Goal: Task Accomplishment & Management: Complete application form

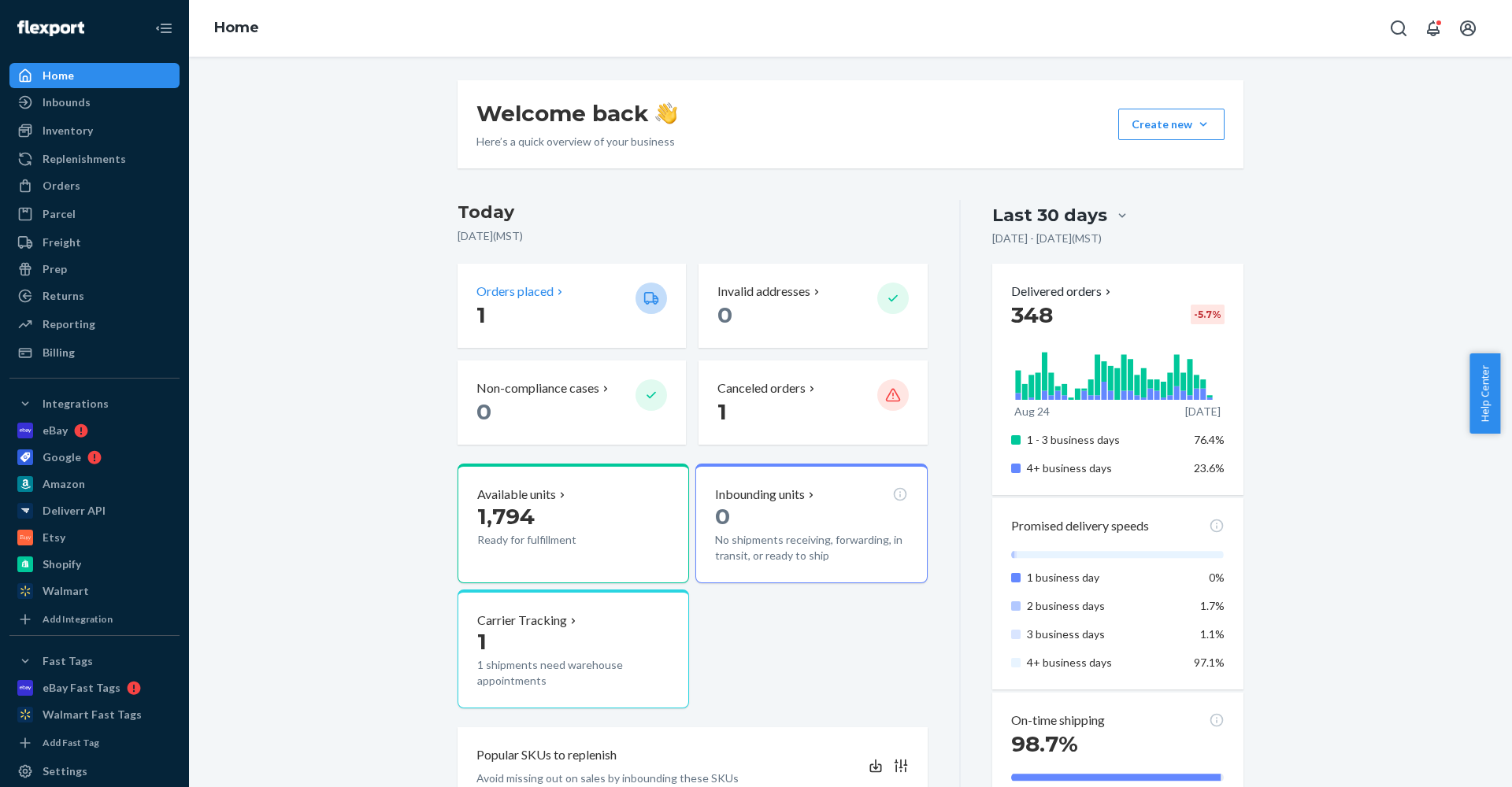
click at [541, 309] on p "1" at bounding box center [549, 315] width 146 height 29
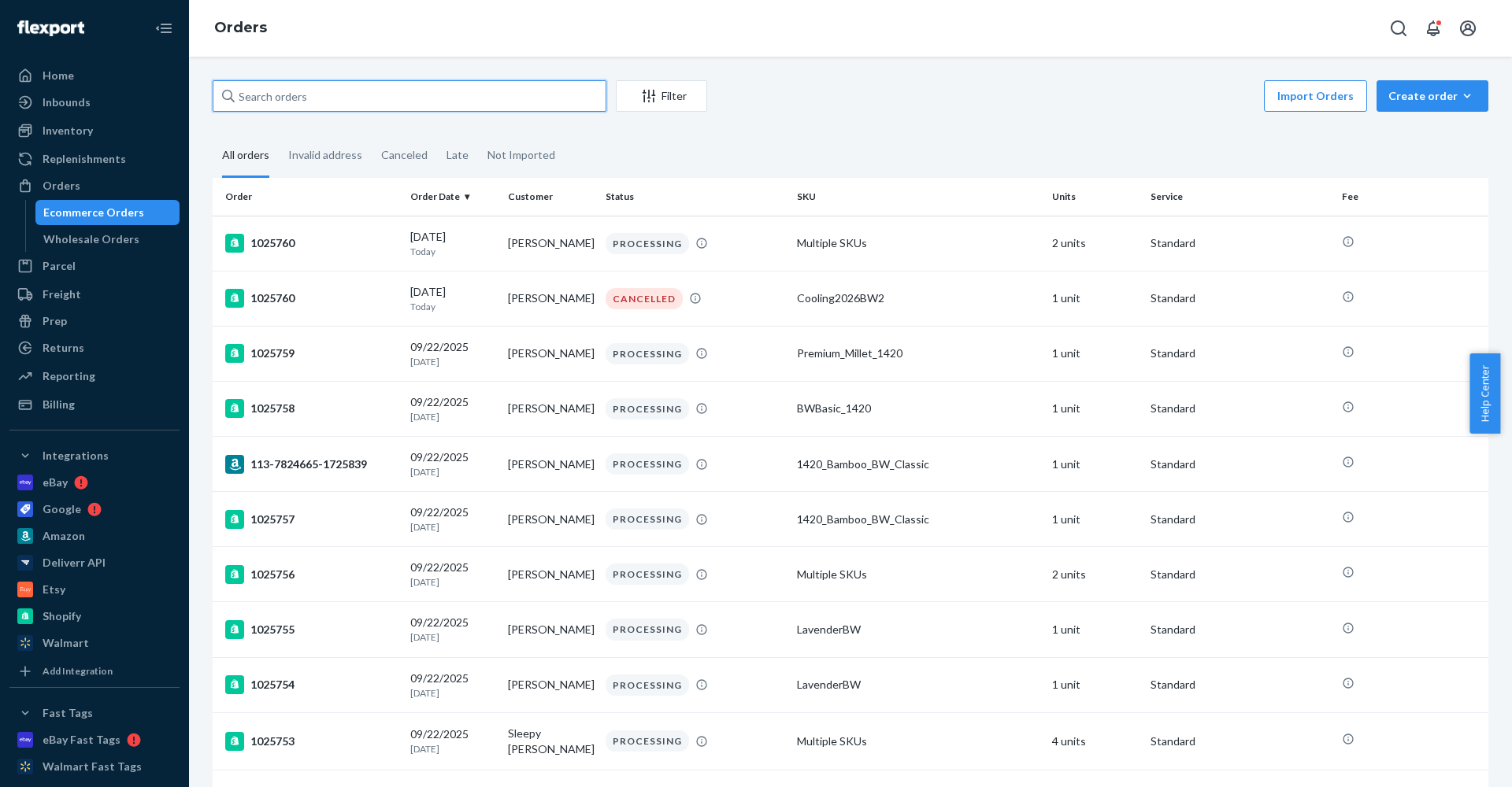
click at [381, 92] on input "text" at bounding box center [409, 95] width 393 height 31
paste input "[PERSON_NAME]"
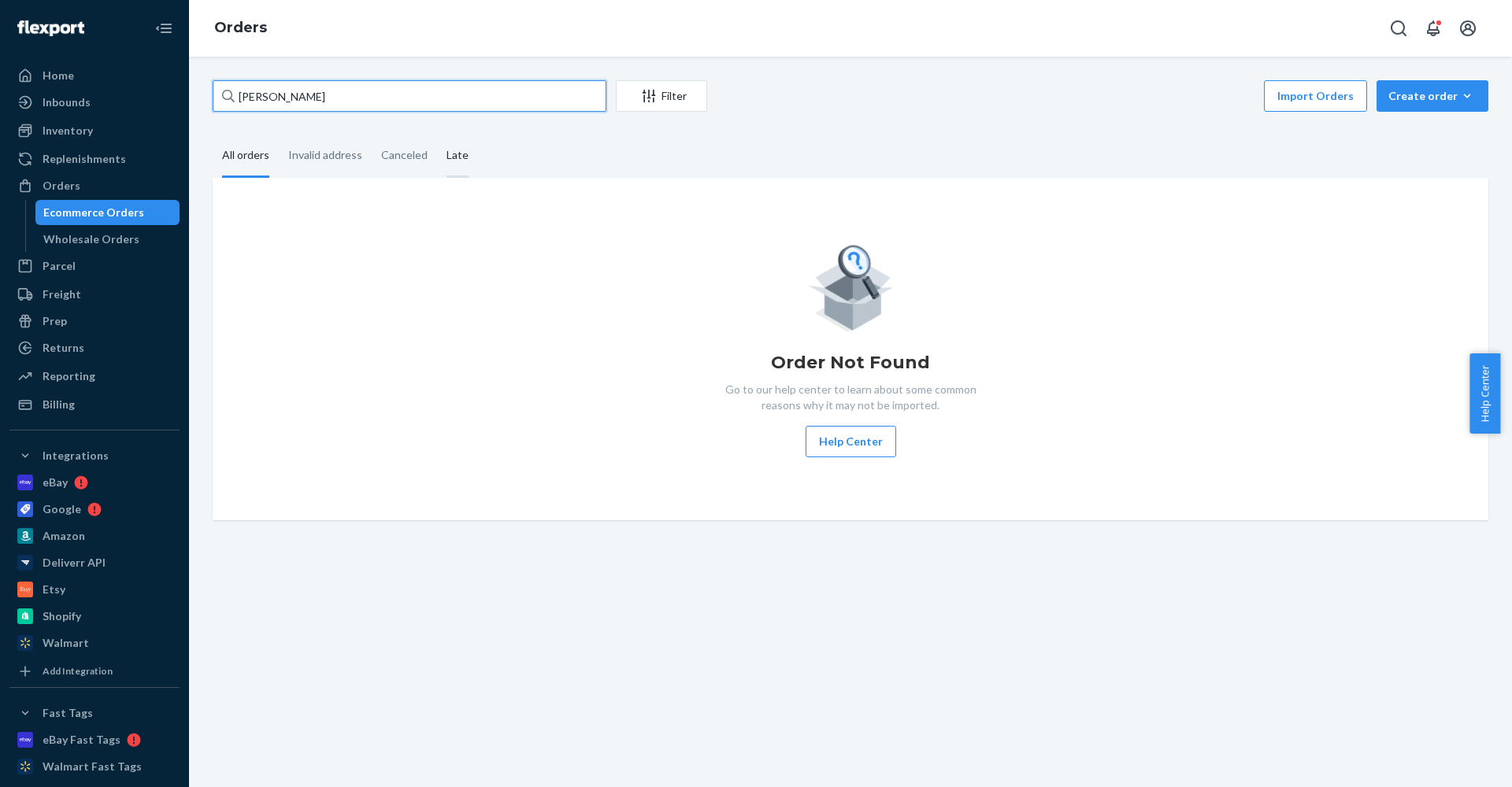
type input "[PERSON_NAME]"
click at [456, 159] on div "Late" at bounding box center [457, 156] width 22 height 43
click at [437, 135] on input "Late" at bounding box center [437, 135] width 0 height 0
click at [456, 159] on div "Late" at bounding box center [457, 156] width 22 height 43
click at [437, 135] on input "Late" at bounding box center [437, 135] width 0 height 0
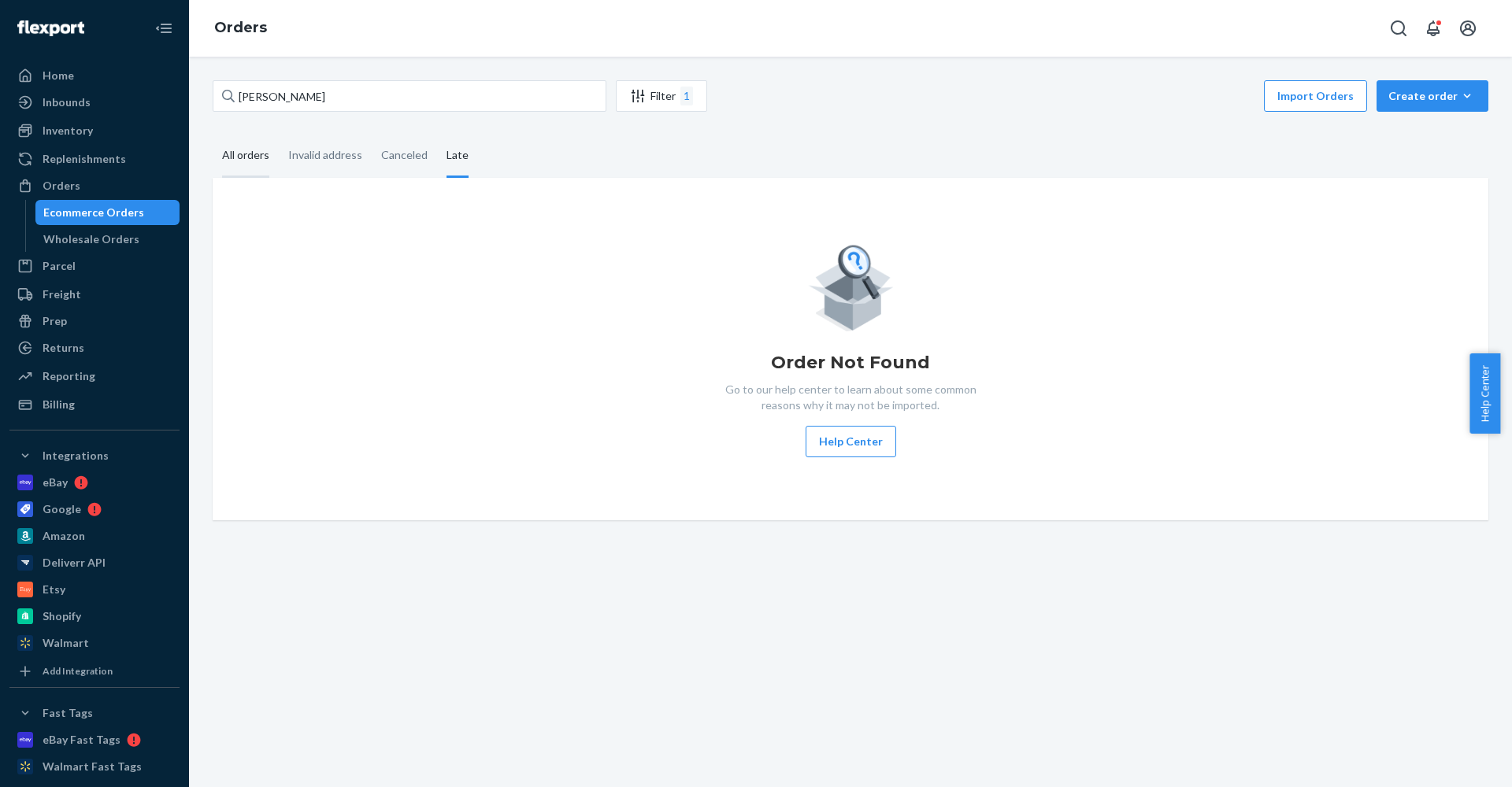
click at [240, 147] on div "All orders" at bounding box center [245, 156] width 48 height 43
click at [213, 135] on input "All orders" at bounding box center [213, 135] width 0 height 0
click at [1376, 93] on button "Create order Ecommerce order Removal order" at bounding box center [1432, 95] width 112 height 31
click at [1428, 136] on span "Ecommerce order" at bounding box center [1441, 134] width 98 height 11
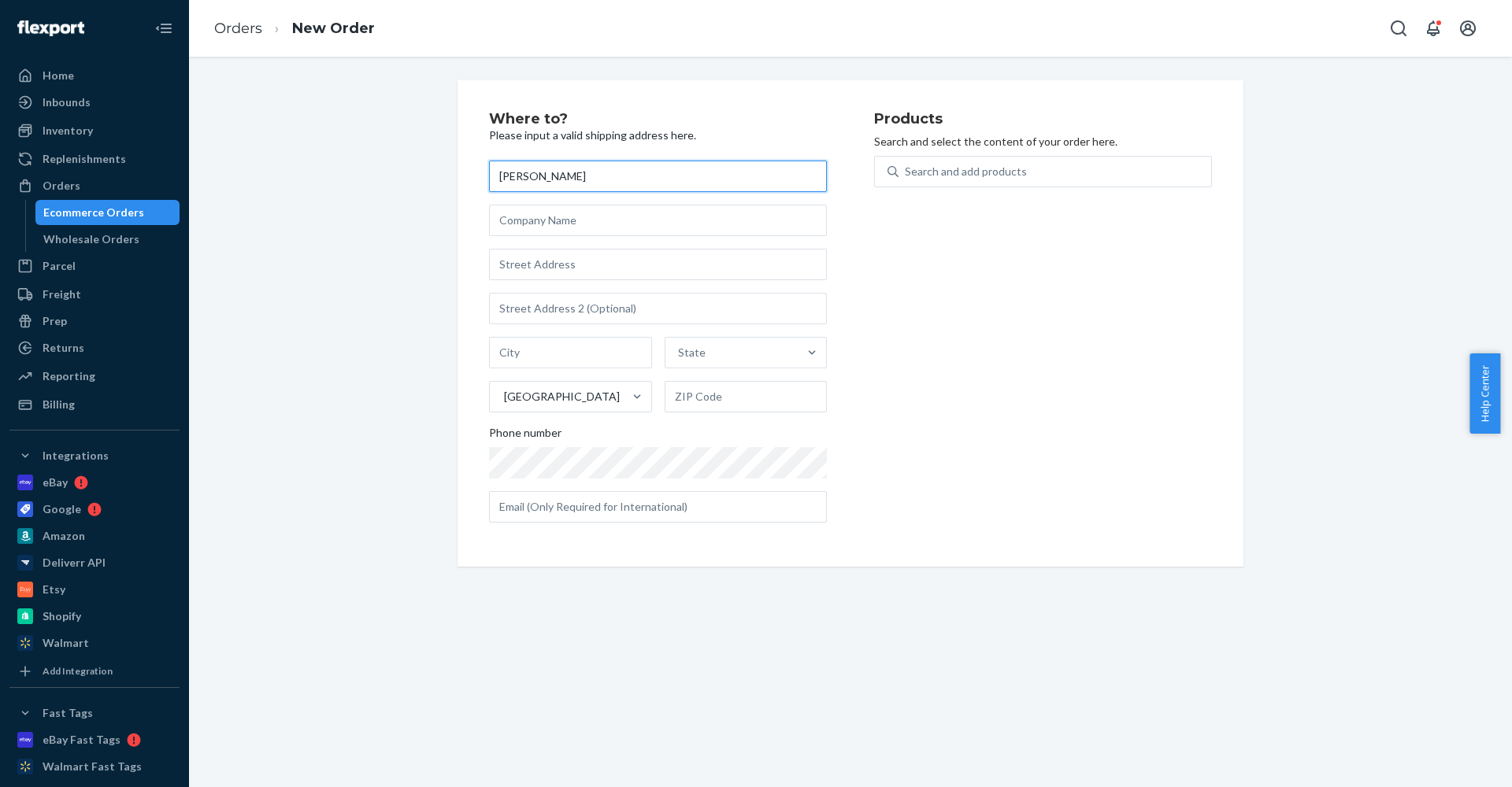
type input "[PERSON_NAME]"
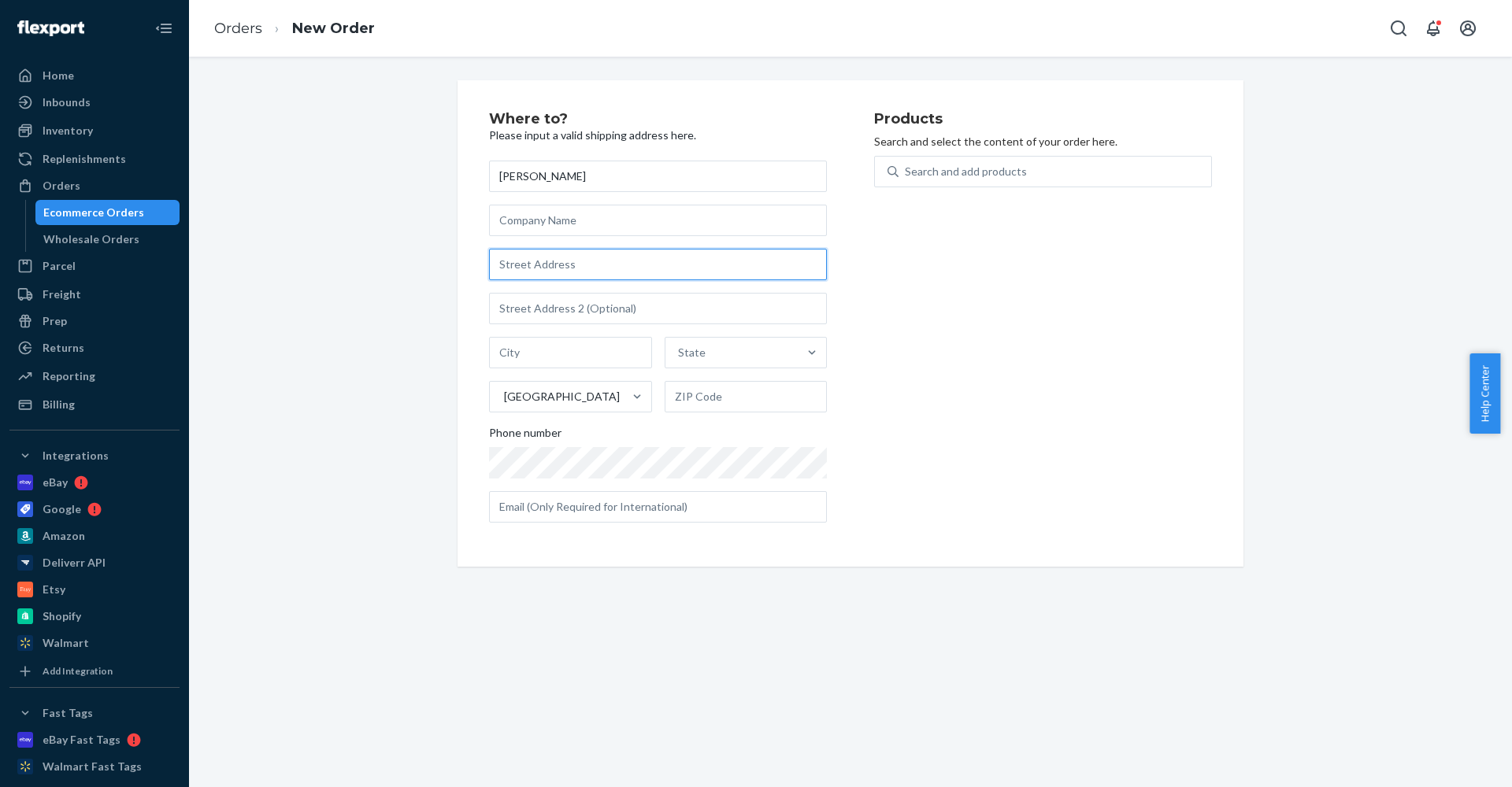
paste input "1159 HEMLOCK FARMS"
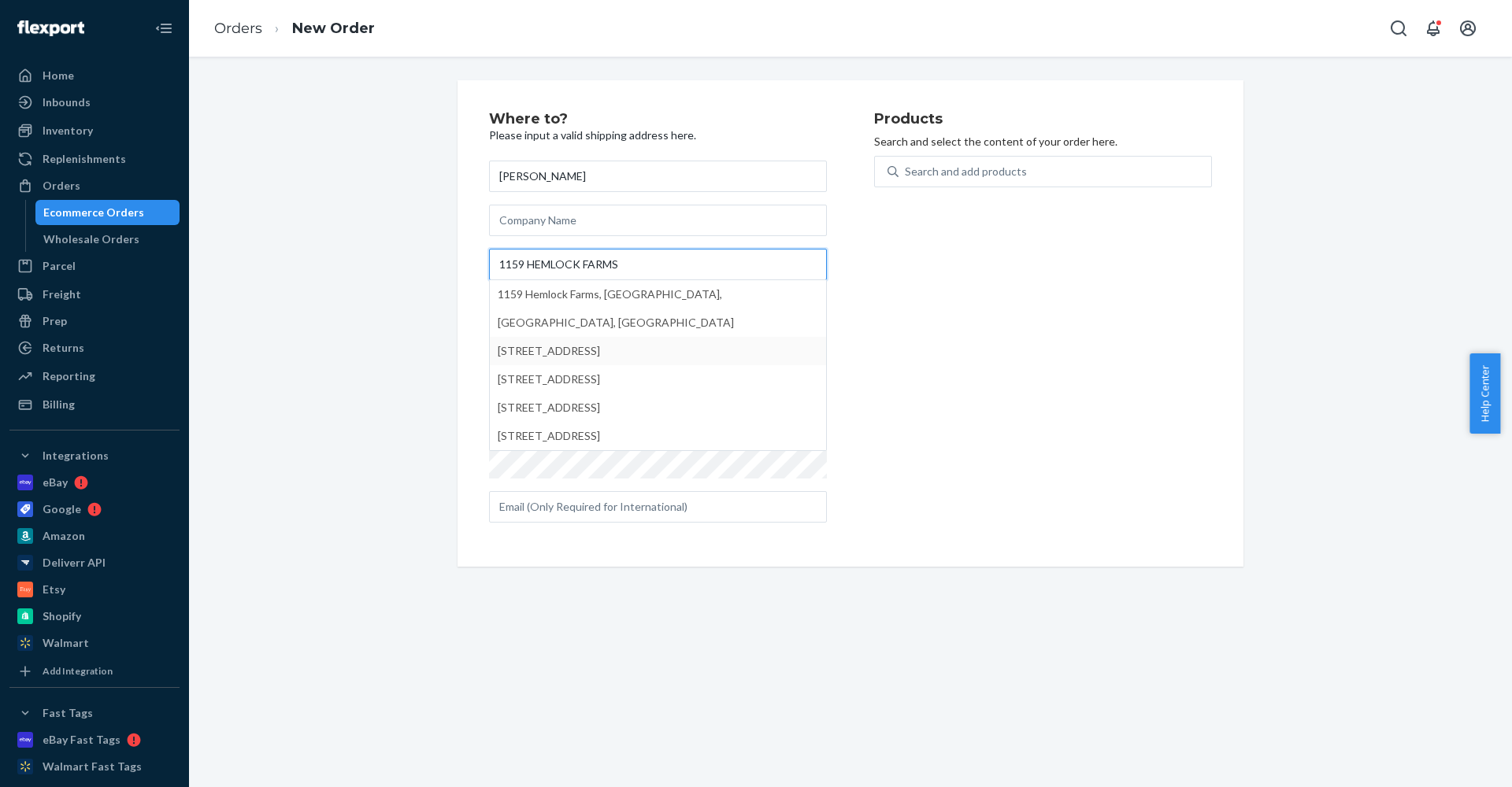
type input "1159 HEMLOCK FARMS"
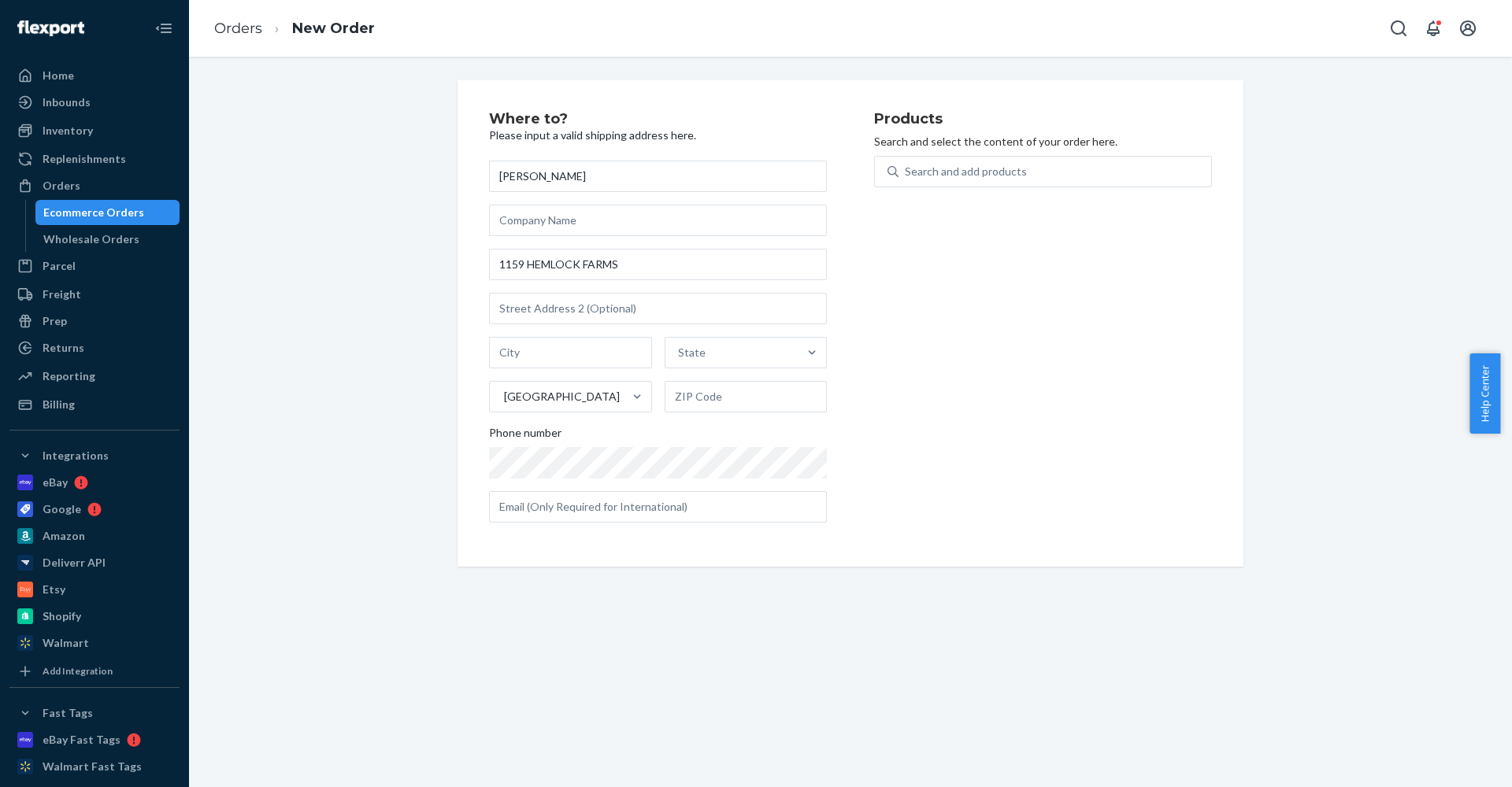
click at [977, 335] on div "Products Search and select the content of your order here. Search and add produ…" at bounding box center [1042, 324] width 338 height 424
paste input "LORDS VALLEY"
type input "LORDS VALLEY"
paste input "18428-9063"
type input "18428-9063"
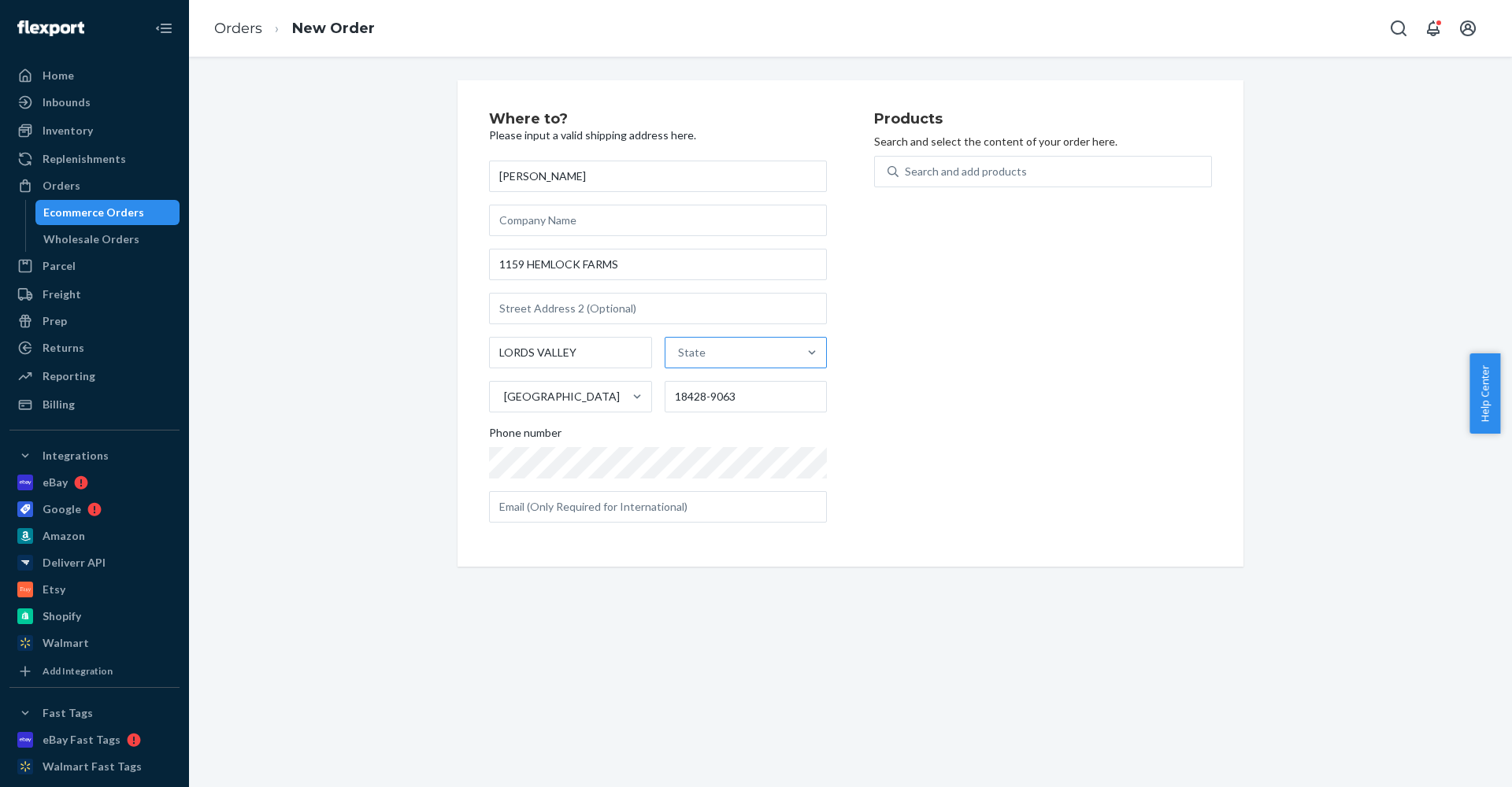
click at [743, 362] on div "State" at bounding box center [732, 352] width 133 height 31
click at [680, 361] on input "State" at bounding box center [679, 353] width 2 height 16
type input "pa"
click at [716, 395] on div "[US_STATE]" at bounding box center [743, 389] width 159 height 31
click at [688, 361] on input "pa" at bounding box center [681, 353] width 13 height 16
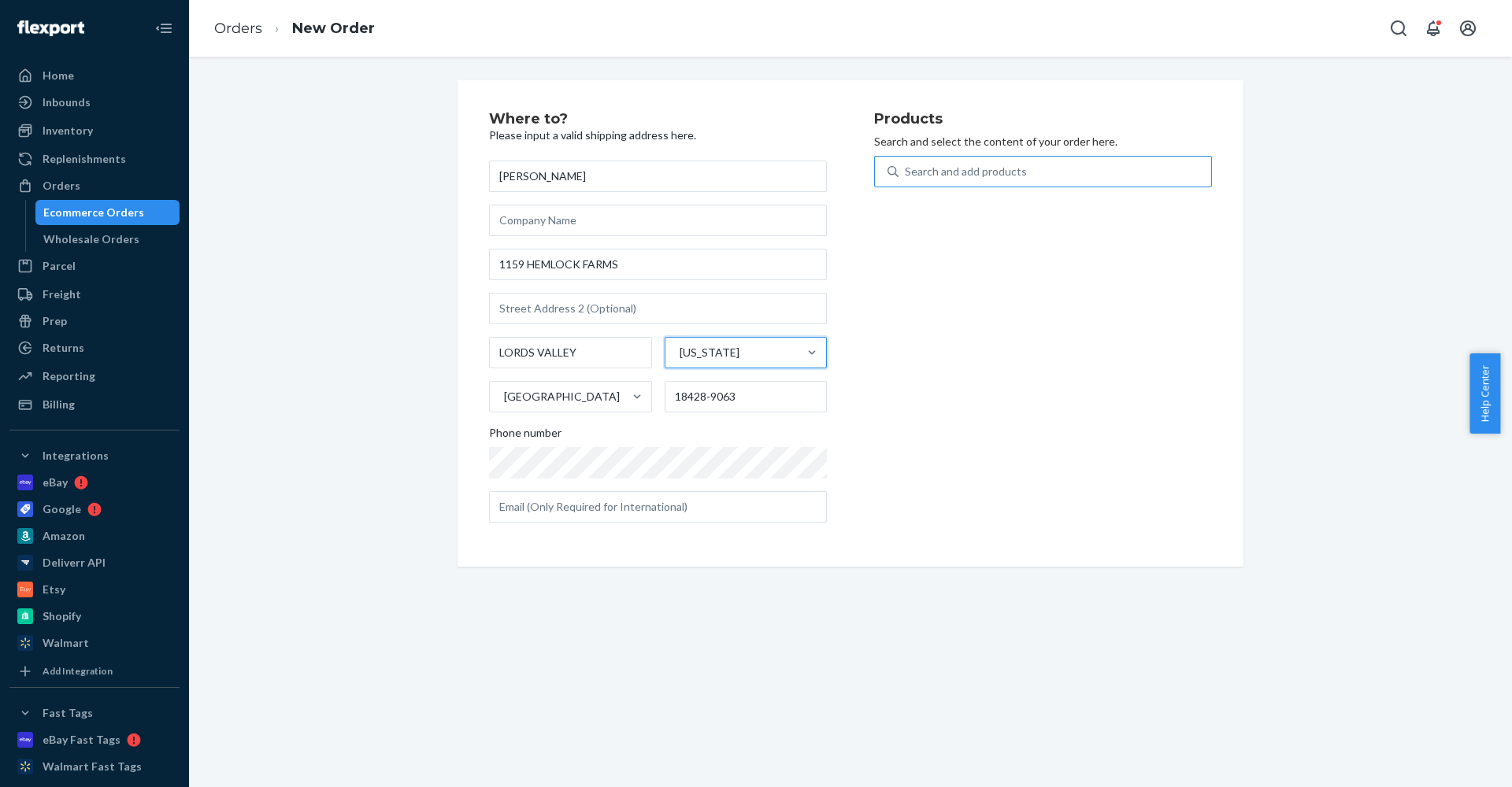
click at [981, 172] on div "Search and add products" at bounding box center [966, 171] width 122 height 16
click at [906, 172] on input "Search and add products" at bounding box center [906, 171] width 2 height 16
type input "hemp"
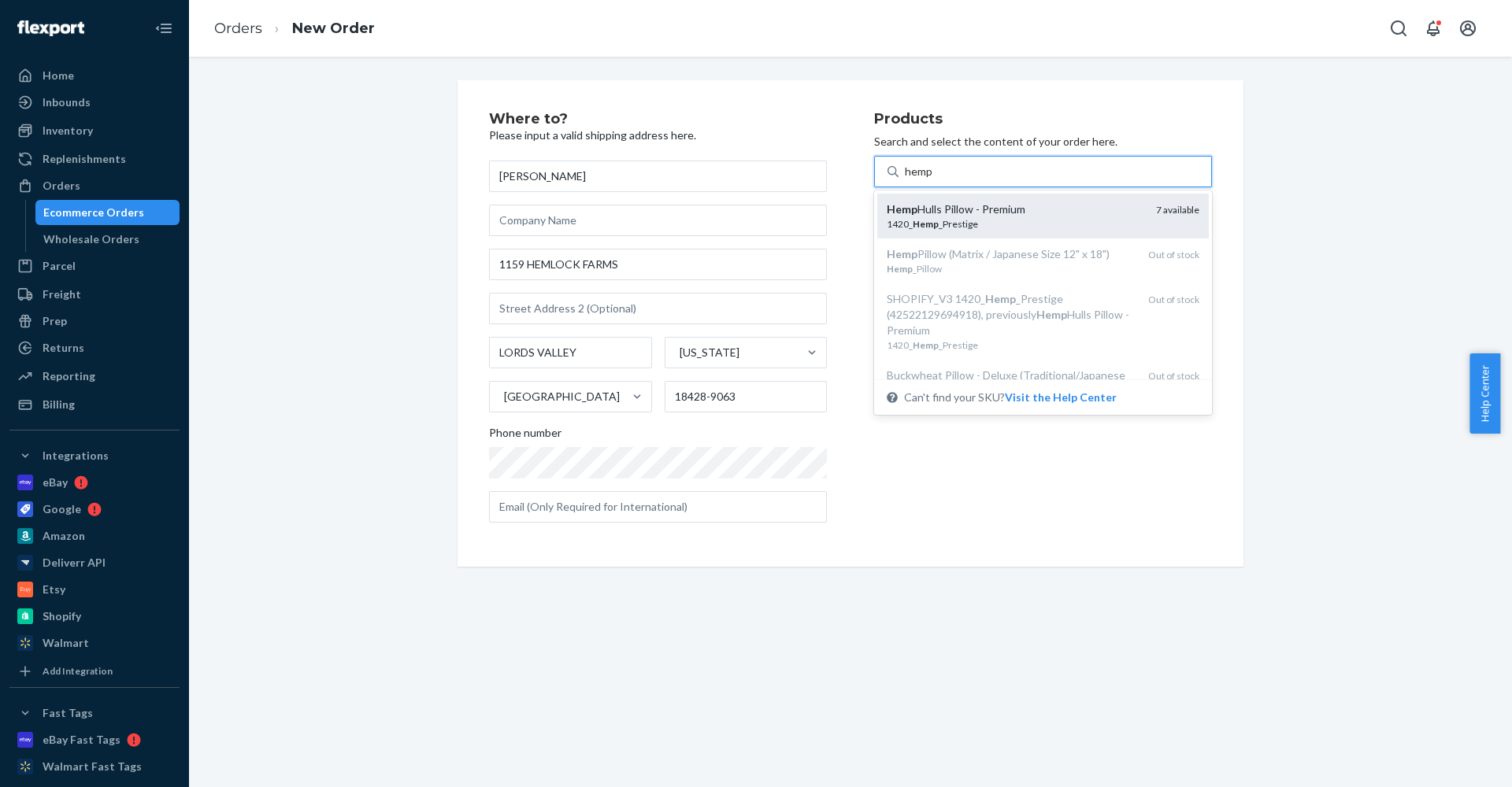
click at [1022, 217] on div "1420_ Hemp _Prestige" at bounding box center [1015, 223] width 257 height 13
click at [933, 179] on input "hemp" at bounding box center [919, 171] width 29 height 16
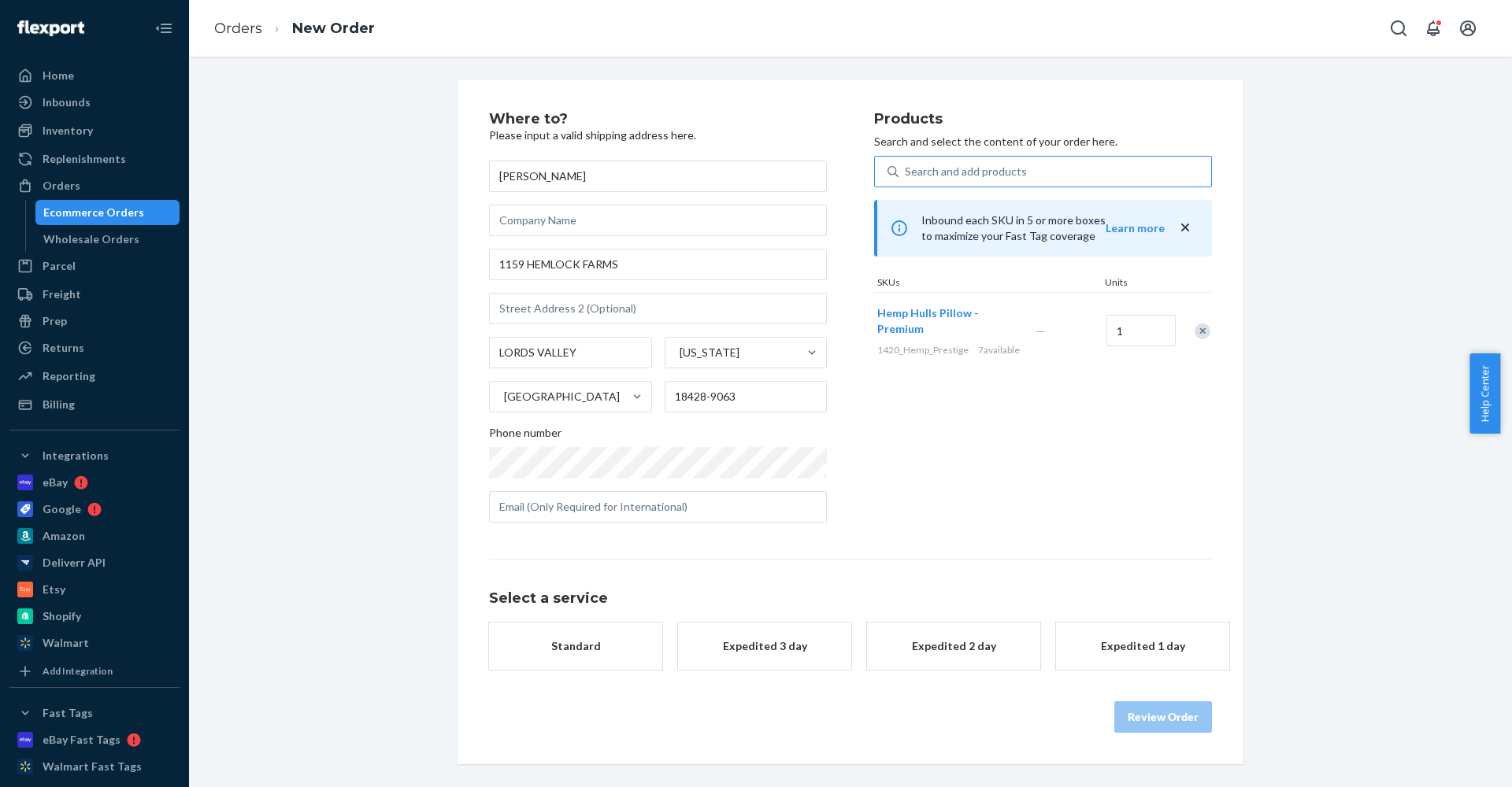
click at [609, 645] on div "Standard" at bounding box center [576, 646] width 126 height 16
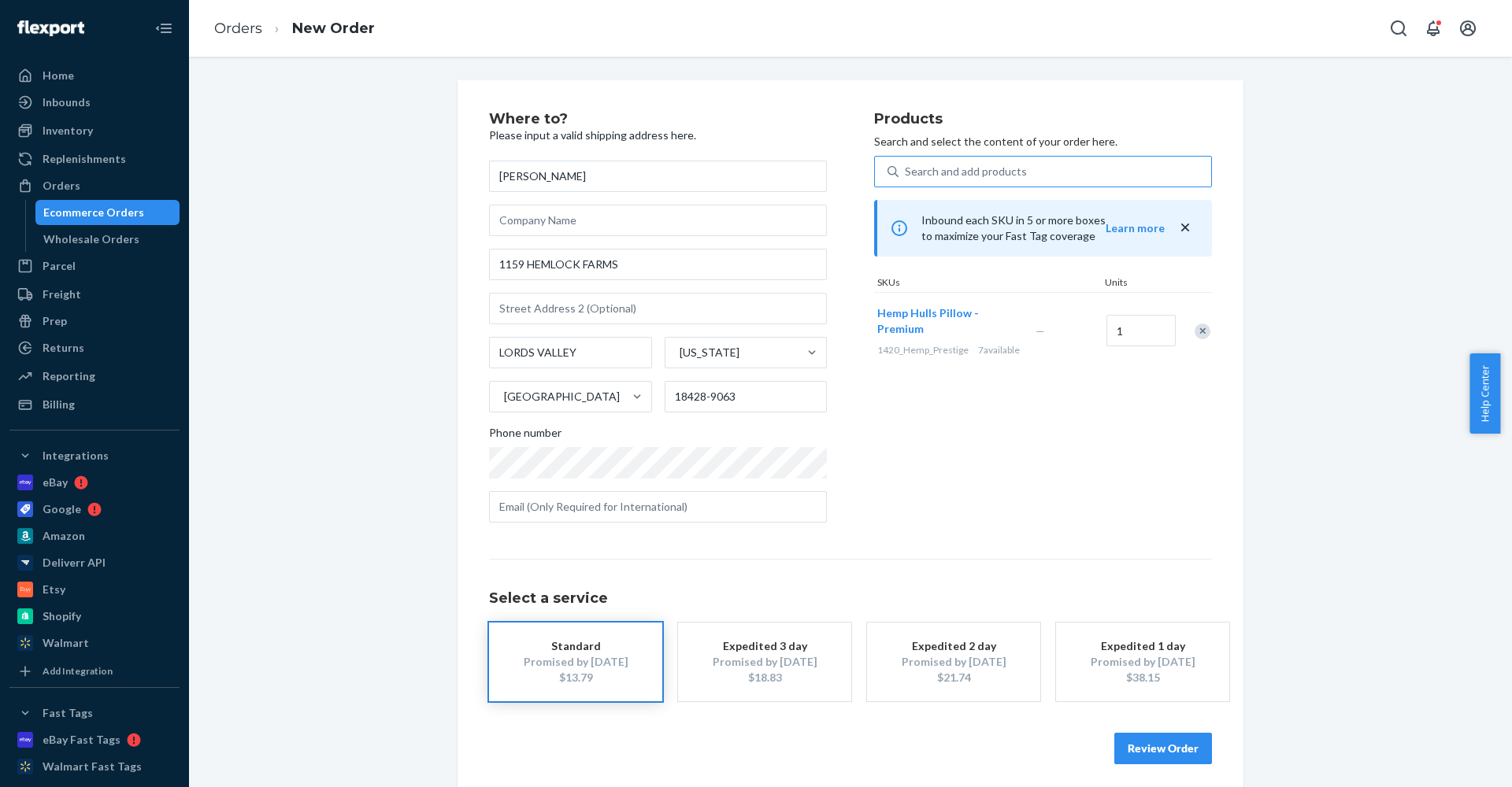
click at [1142, 729] on div "Review Order" at bounding box center [850, 740] width 723 height 48
click at [1148, 748] on button "Review Order" at bounding box center [1163, 748] width 98 height 31
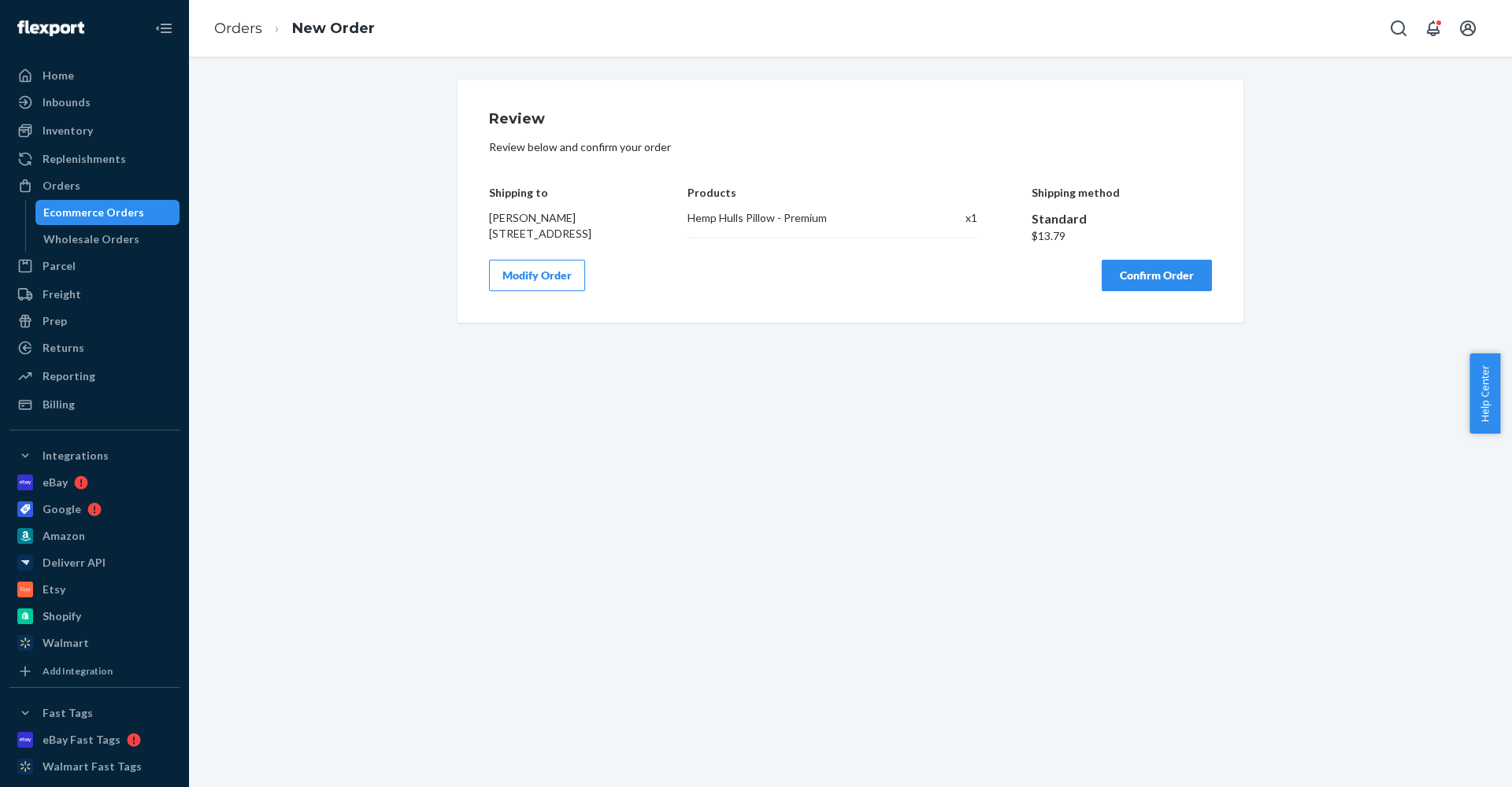
click at [1136, 291] on button "Confirm Order" at bounding box center [1156, 275] width 110 height 31
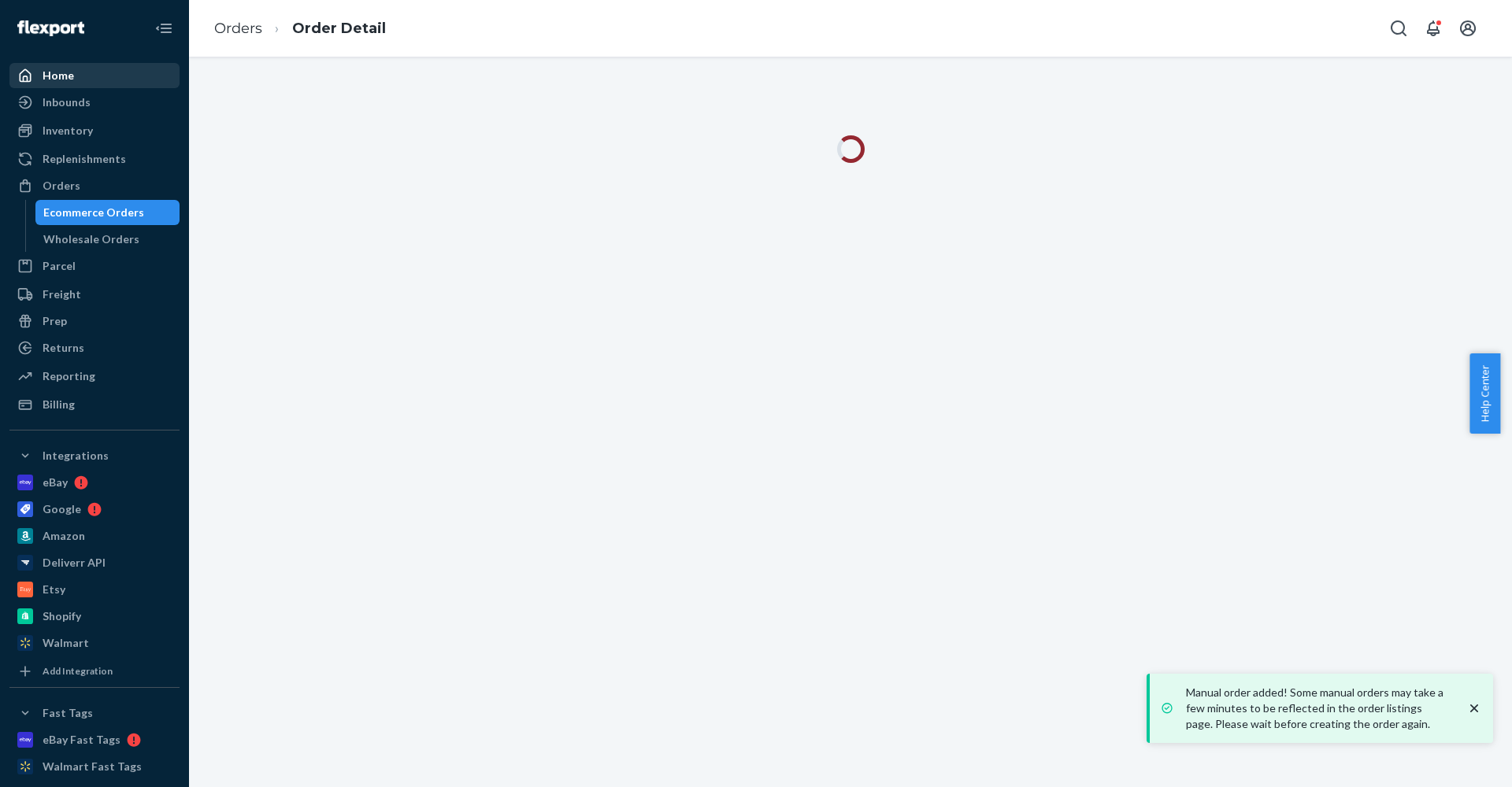
click at [63, 75] on div "Home" at bounding box center [57, 75] width 31 height 16
